Goal: Obtain resource: Obtain resource

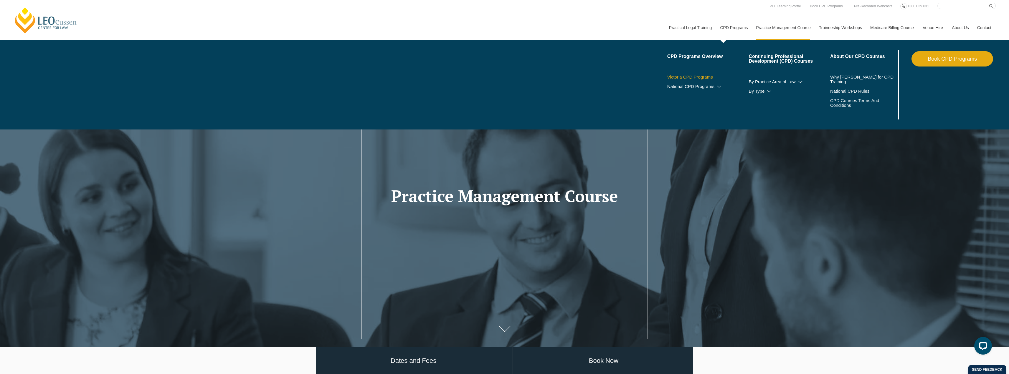
click at [698, 77] on link "Victoria CPD Programs" at bounding box center [708, 77] width 82 height 5
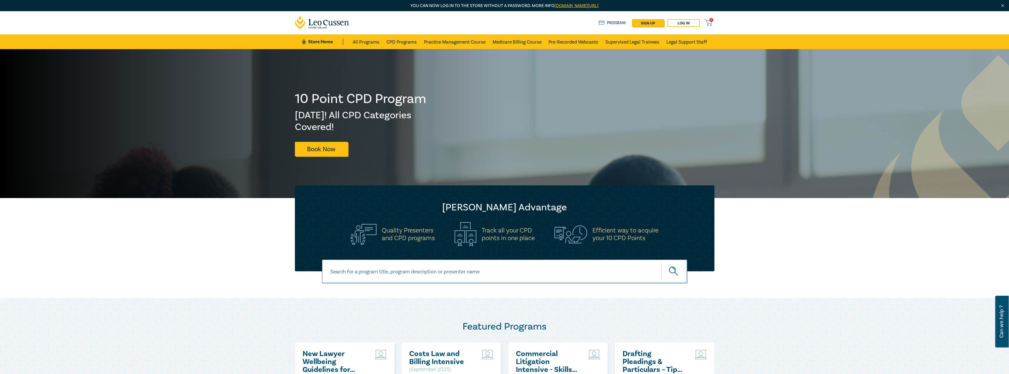
click at [331, 355] on h2 "New Lawyer Wellbeing Guidelines for Legal Workplaces" at bounding box center [333, 362] width 63 height 24
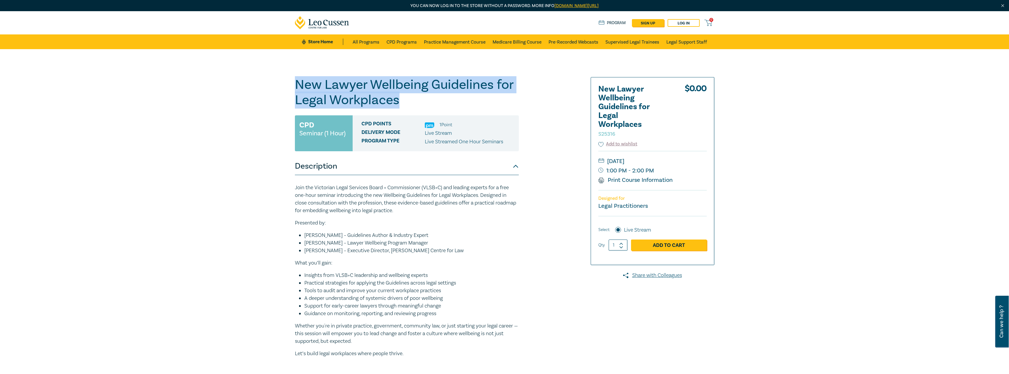
drag, startPoint x: 400, startPoint y: 98, endPoint x: 296, endPoint y: 86, distance: 104.7
click at [296, 86] on h1 "New Lawyer Wellbeing Guidelines for Legal Workplaces S25316" at bounding box center [407, 92] width 224 height 31
copy h1 "New Lawyer Wellbeing Guidelines for Legal Workplaces"
